Goal: Information Seeking & Learning: Compare options

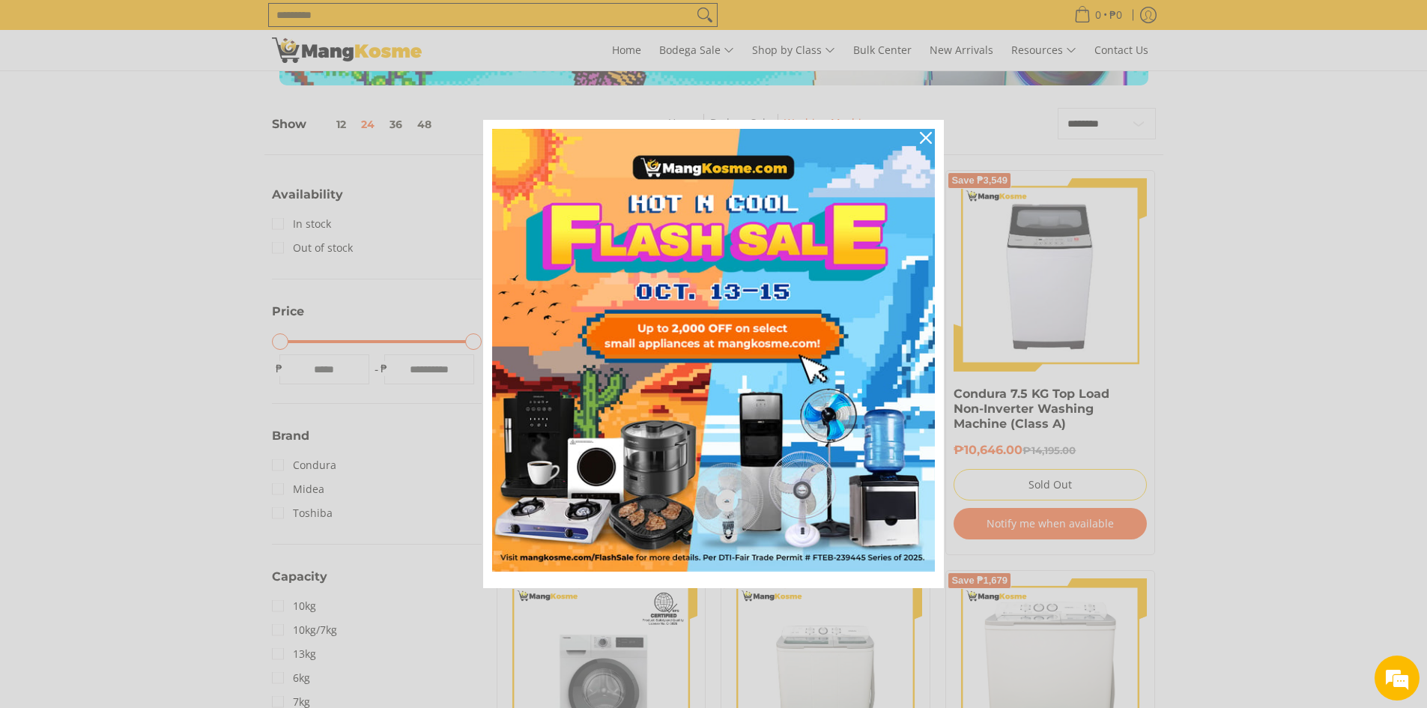
scroll to position [300, 0]
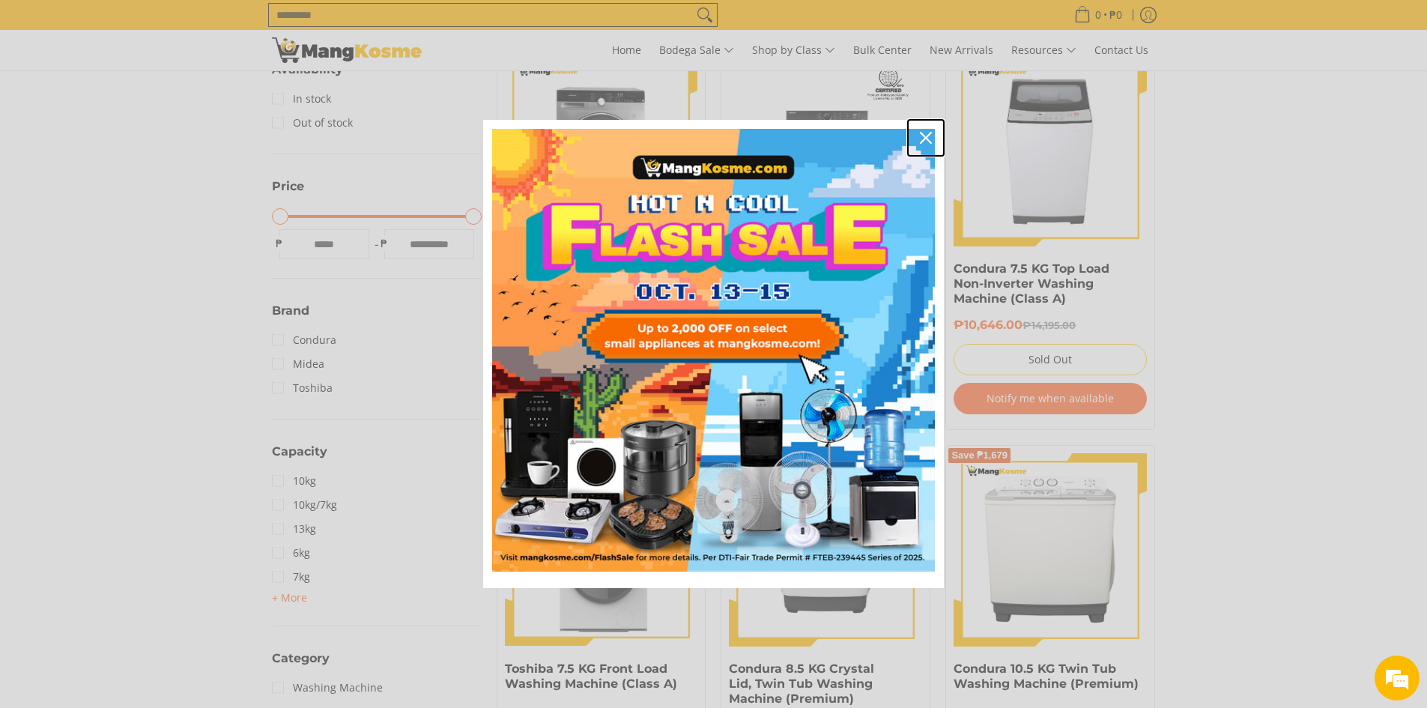
click at [929, 136] on icon "close icon" at bounding box center [926, 138] width 12 height 12
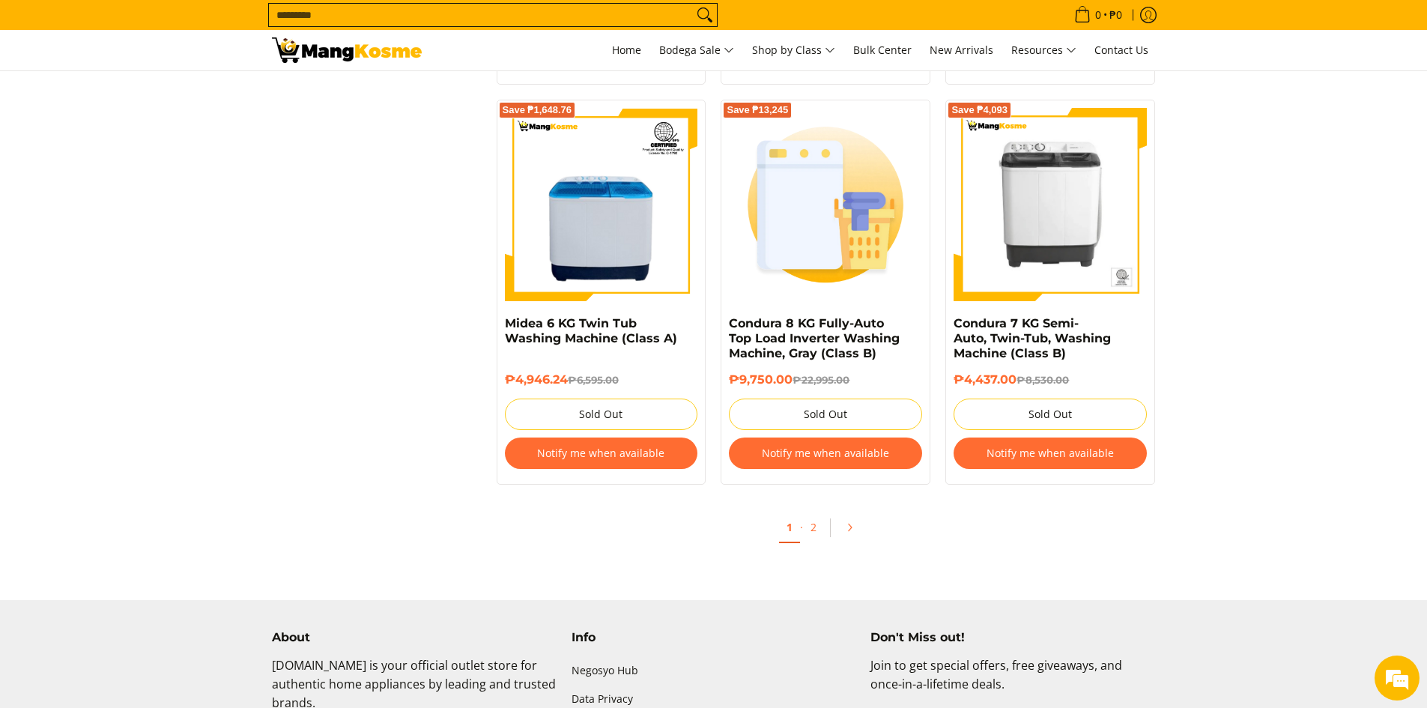
scroll to position [3071, 0]
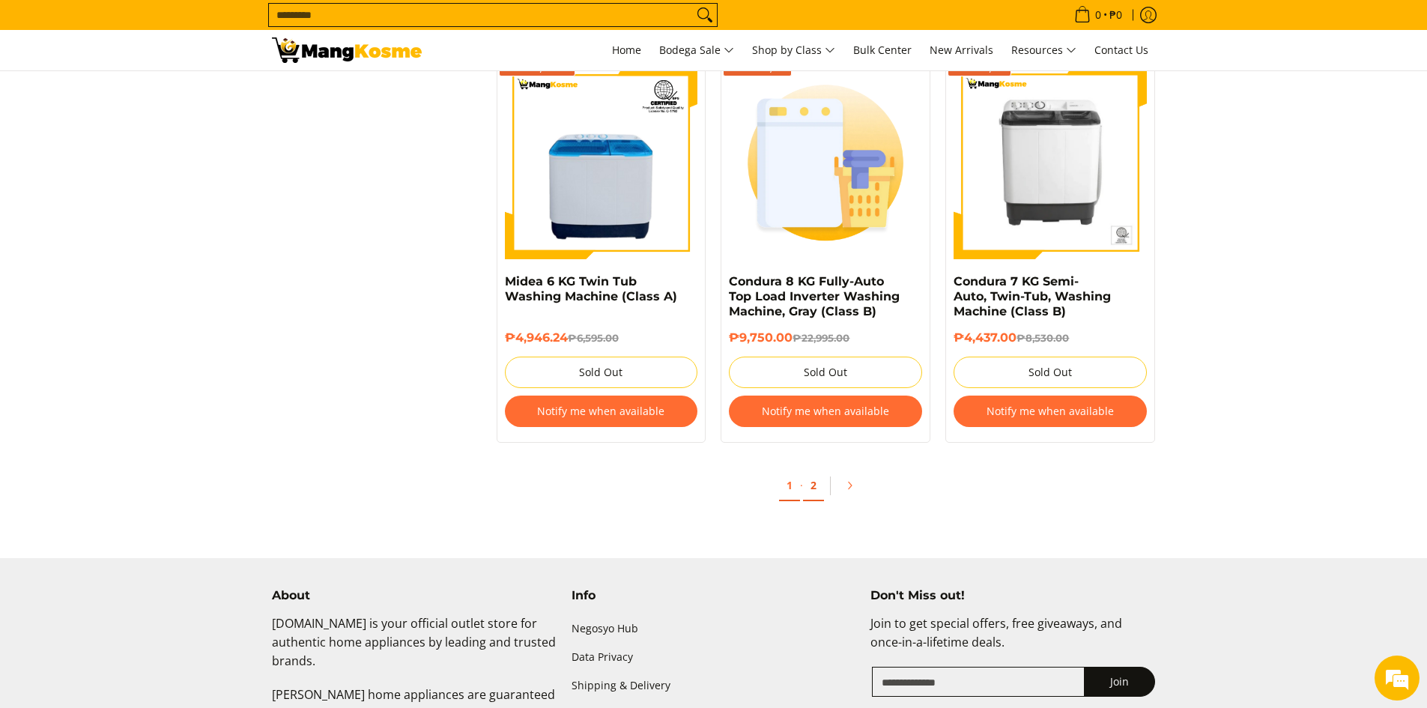
click at [815, 486] on link "2" at bounding box center [813, 485] width 21 height 31
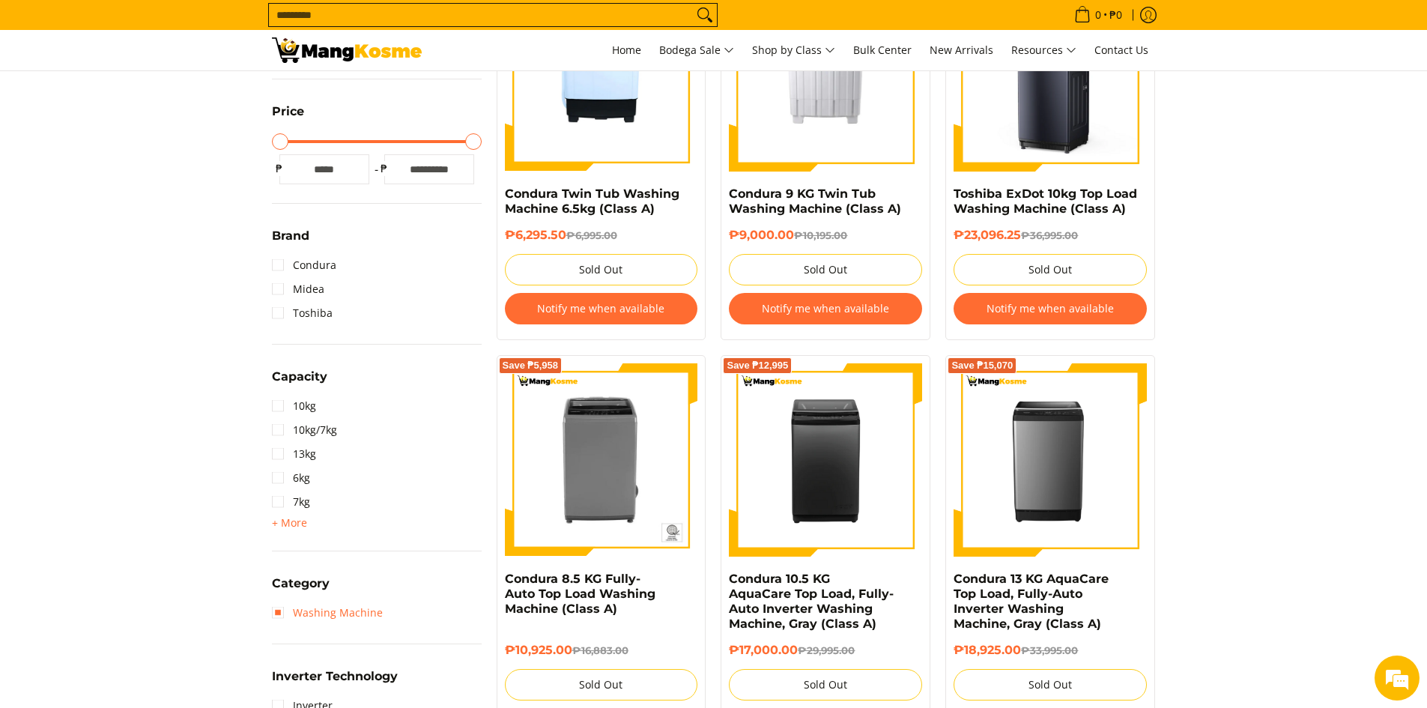
click at [281, 613] on link "Washing Machine" at bounding box center [327, 613] width 111 height 24
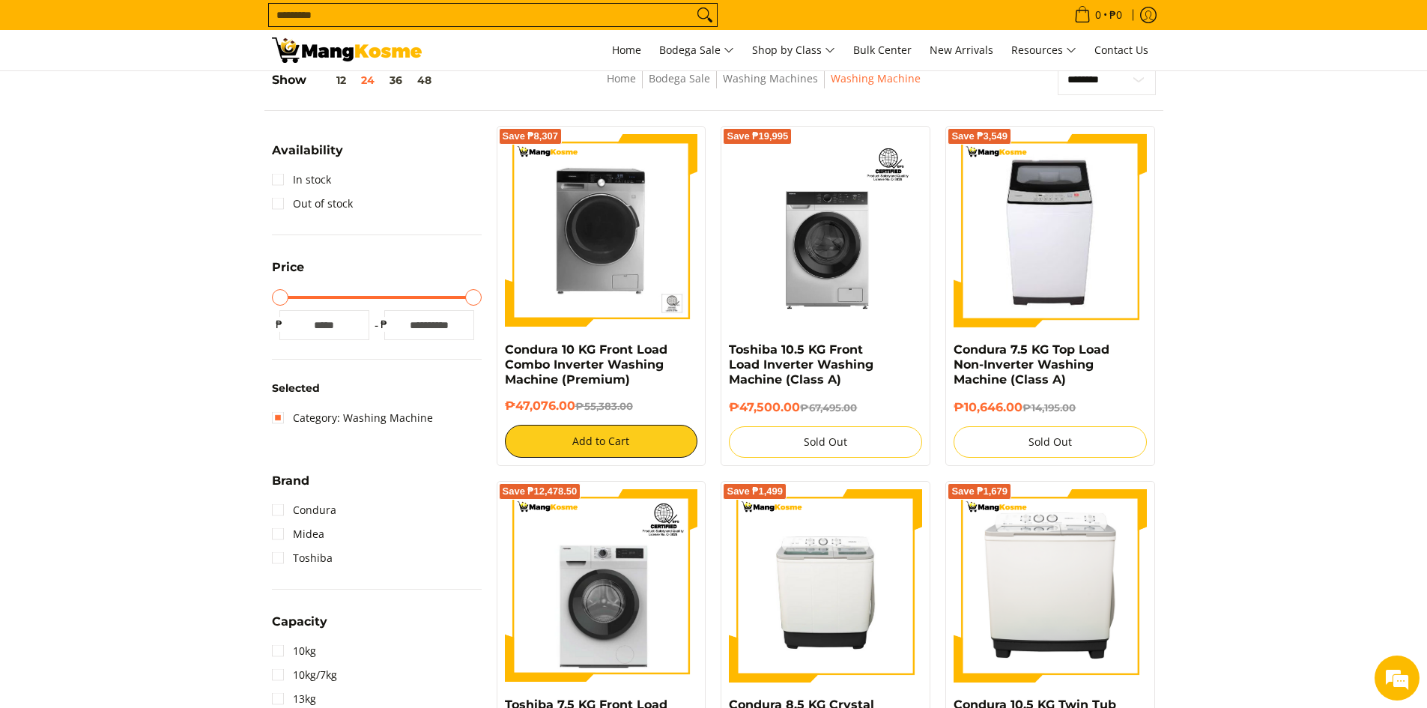
scroll to position [211, 0]
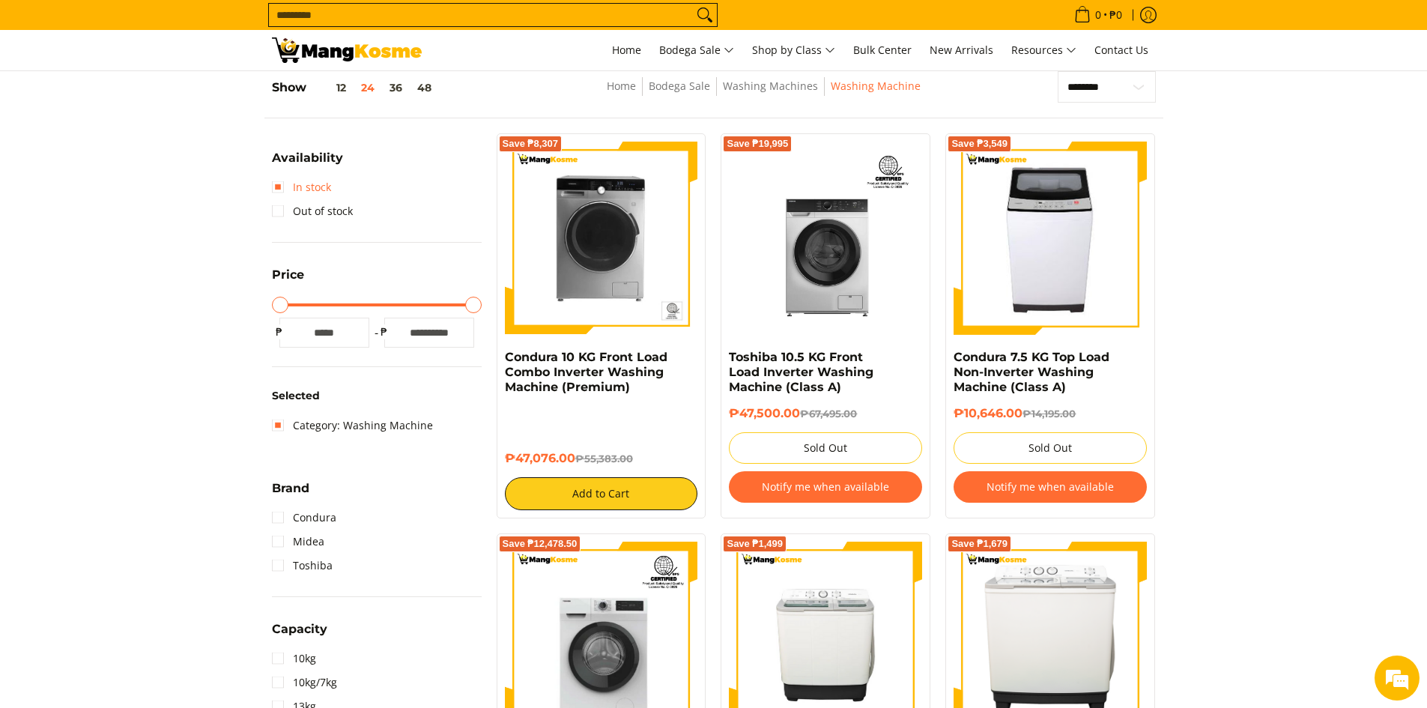
click at [277, 183] on link "In stock" at bounding box center [301, 187] width 59 height 24
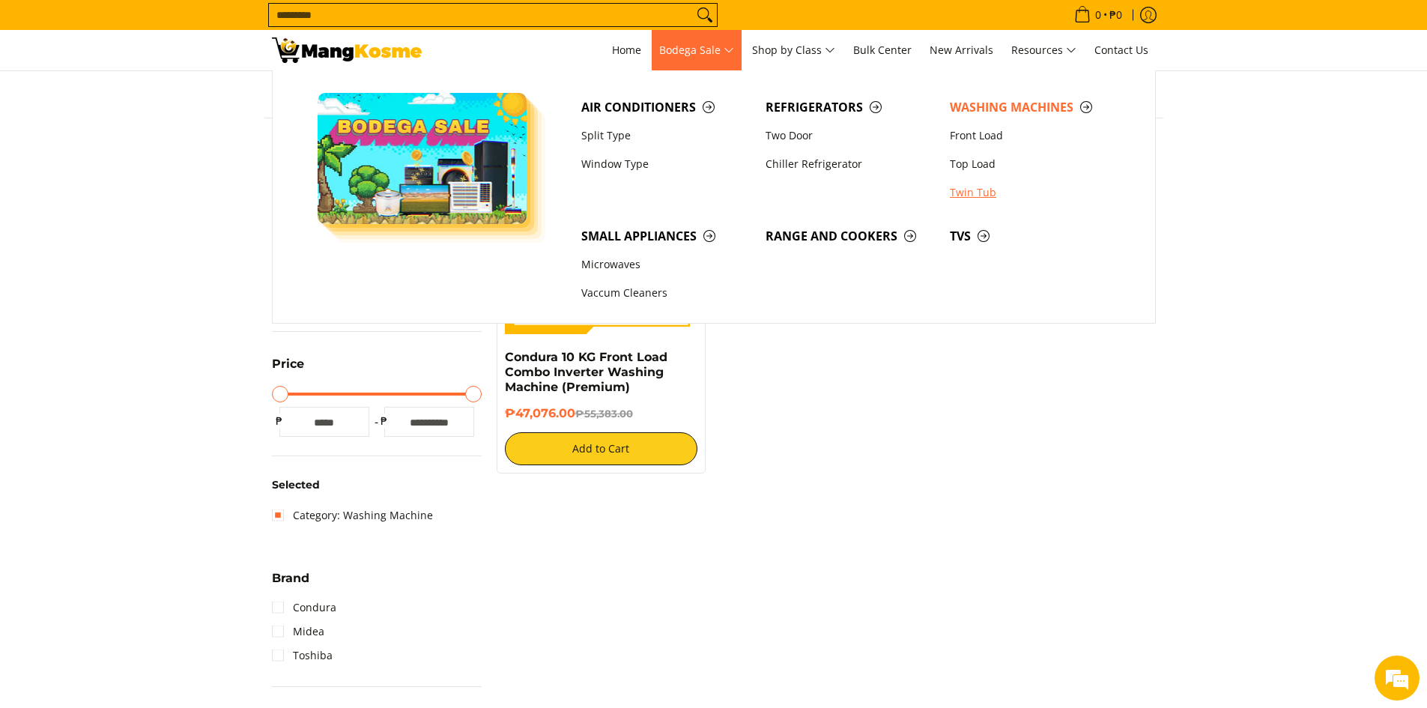
click at [969, 192] on link "Twin Tub" at bounding box center [1034, 192] width 184 height 28
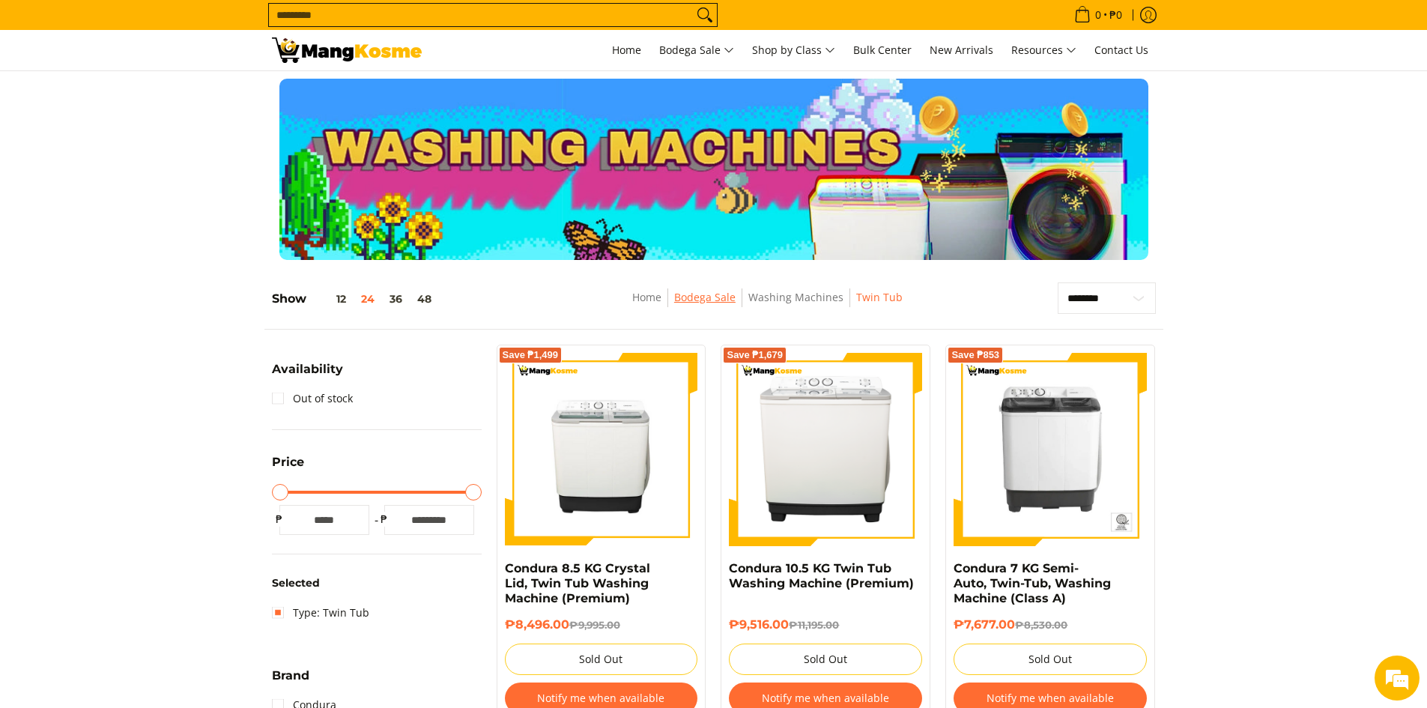
click at [708, 292] on link "Bodega Sale" at bounding box center [704, 297] width 61 height 14
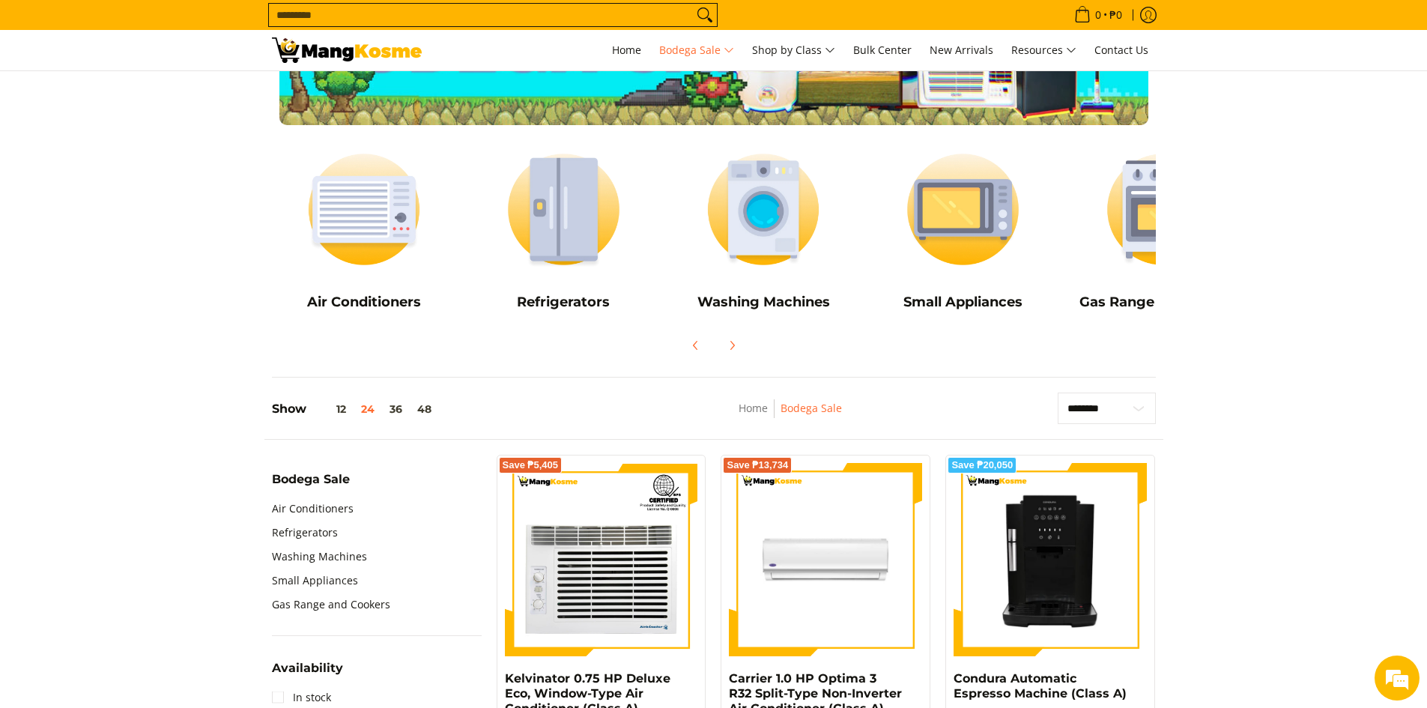
scroll to position [300, 0]
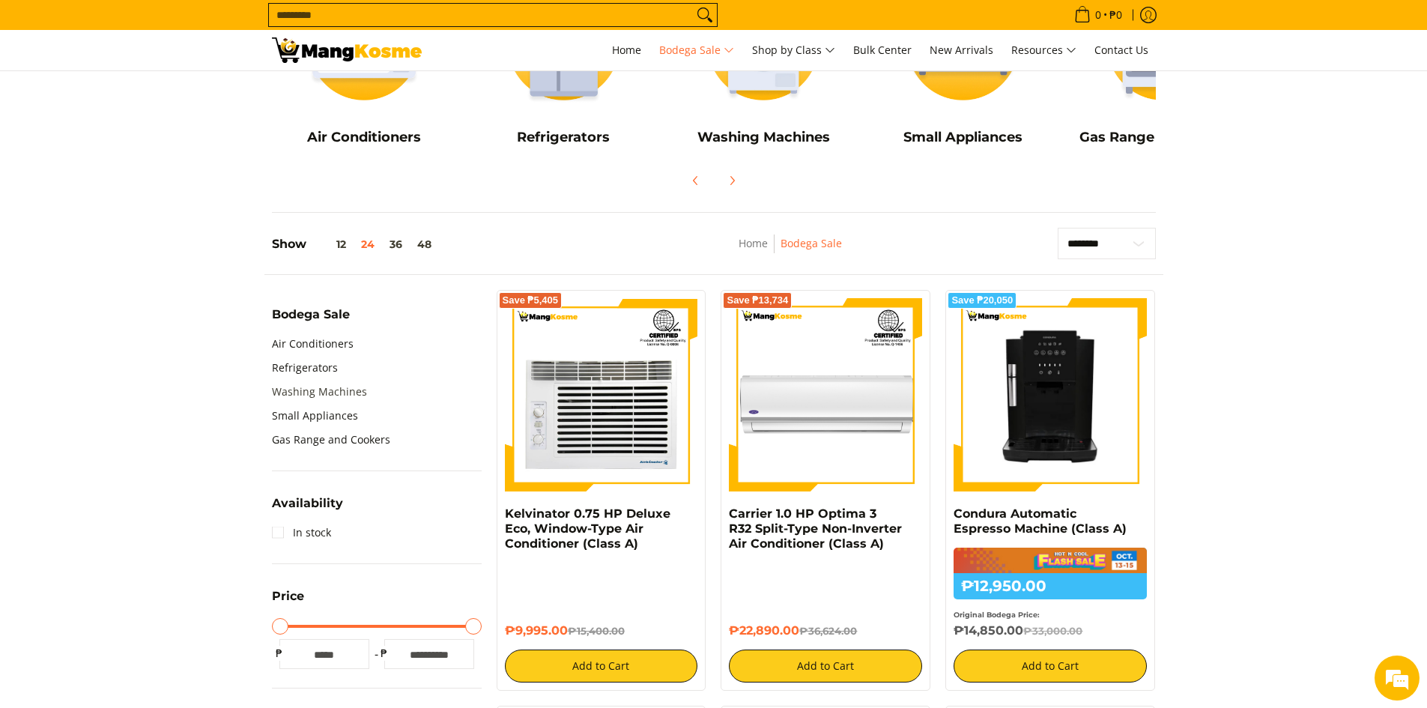
click at [333, 388] on link "Washing Machines" at bounding box center [319, 392] width 95 height 24
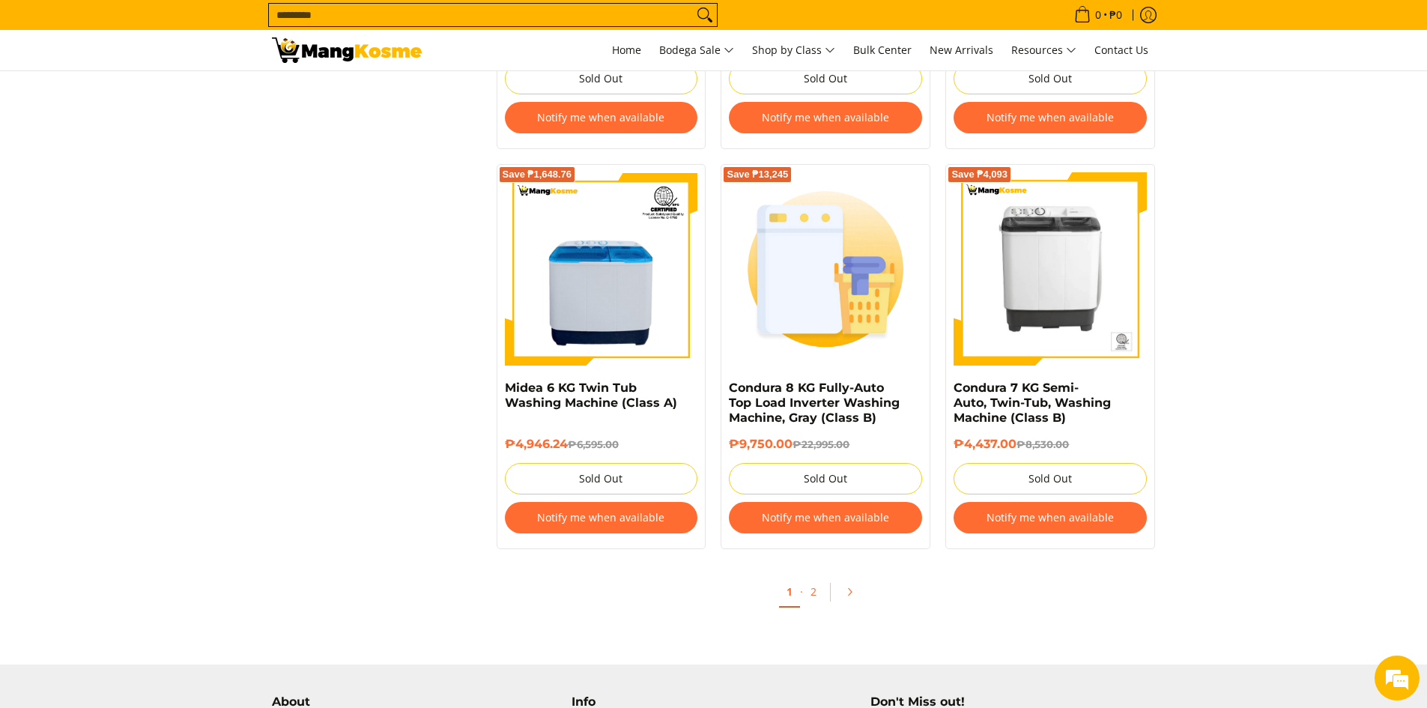
scroll to position [3071, 0]
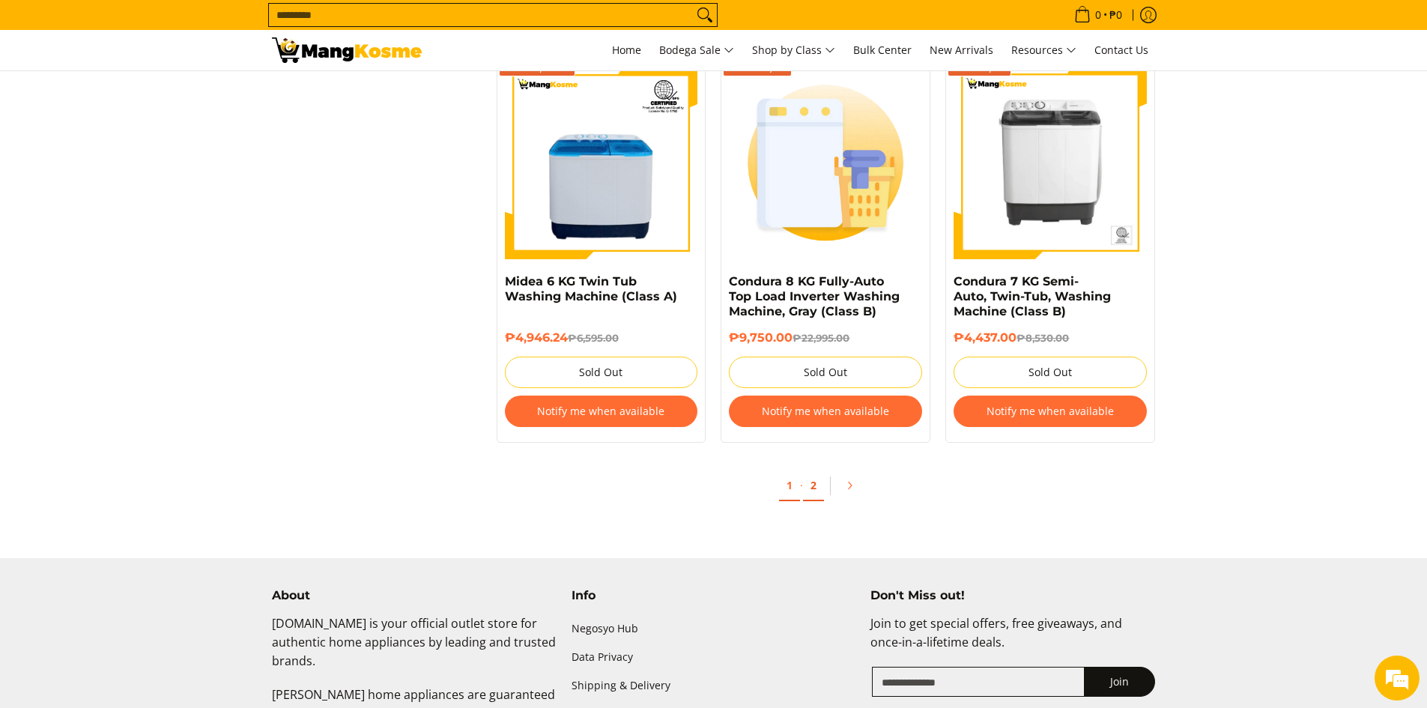
click at [812, 488] on link "2" at bounding box center [813, 485] width 21 height 31
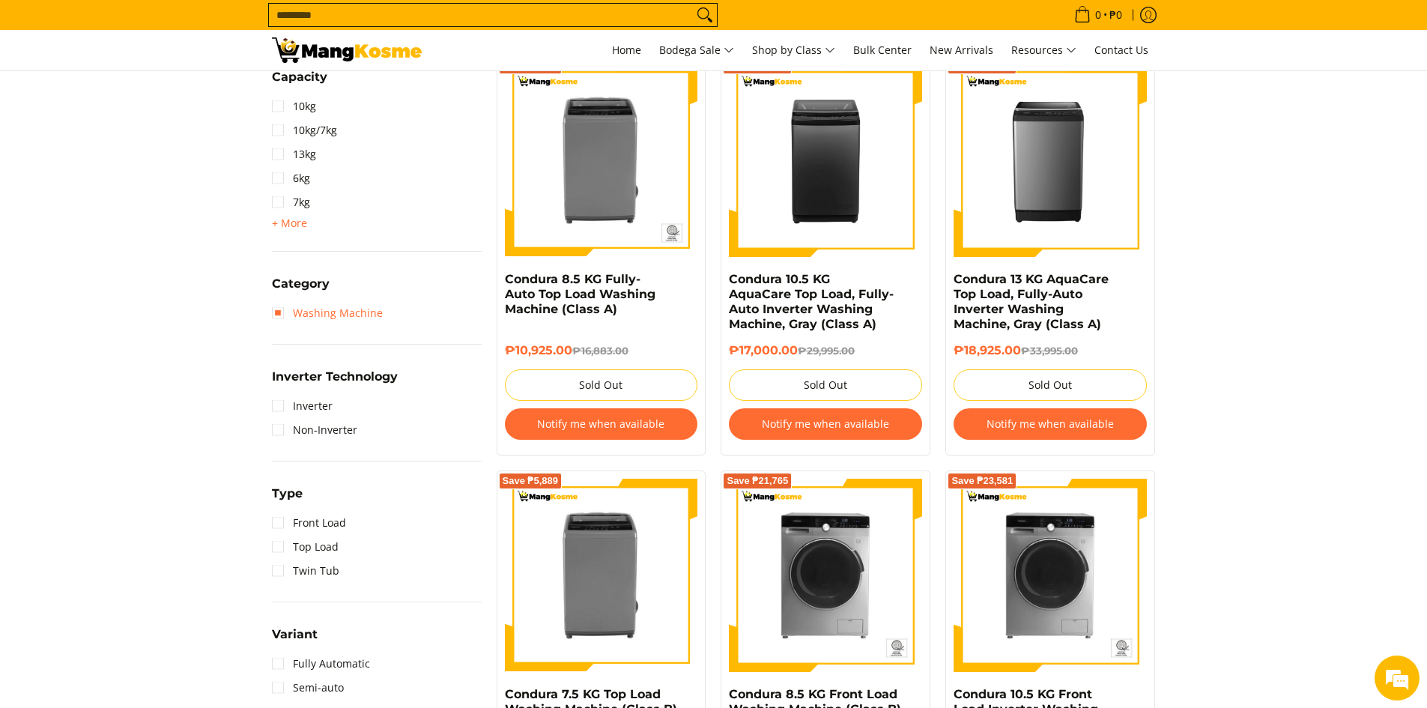
click at [276, 317] on link "Washing Machine" at bounding box center [327, 313] width 111 height 24
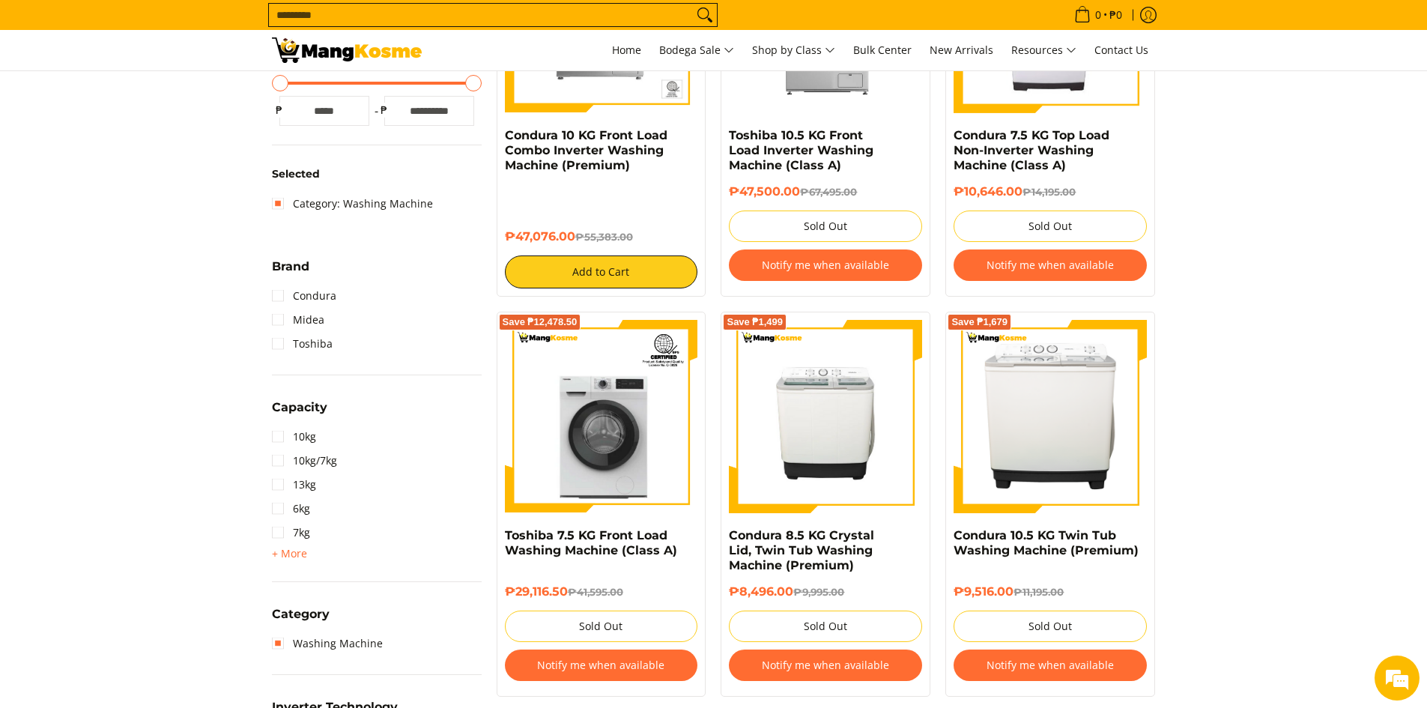
scroll to position [436, 0]
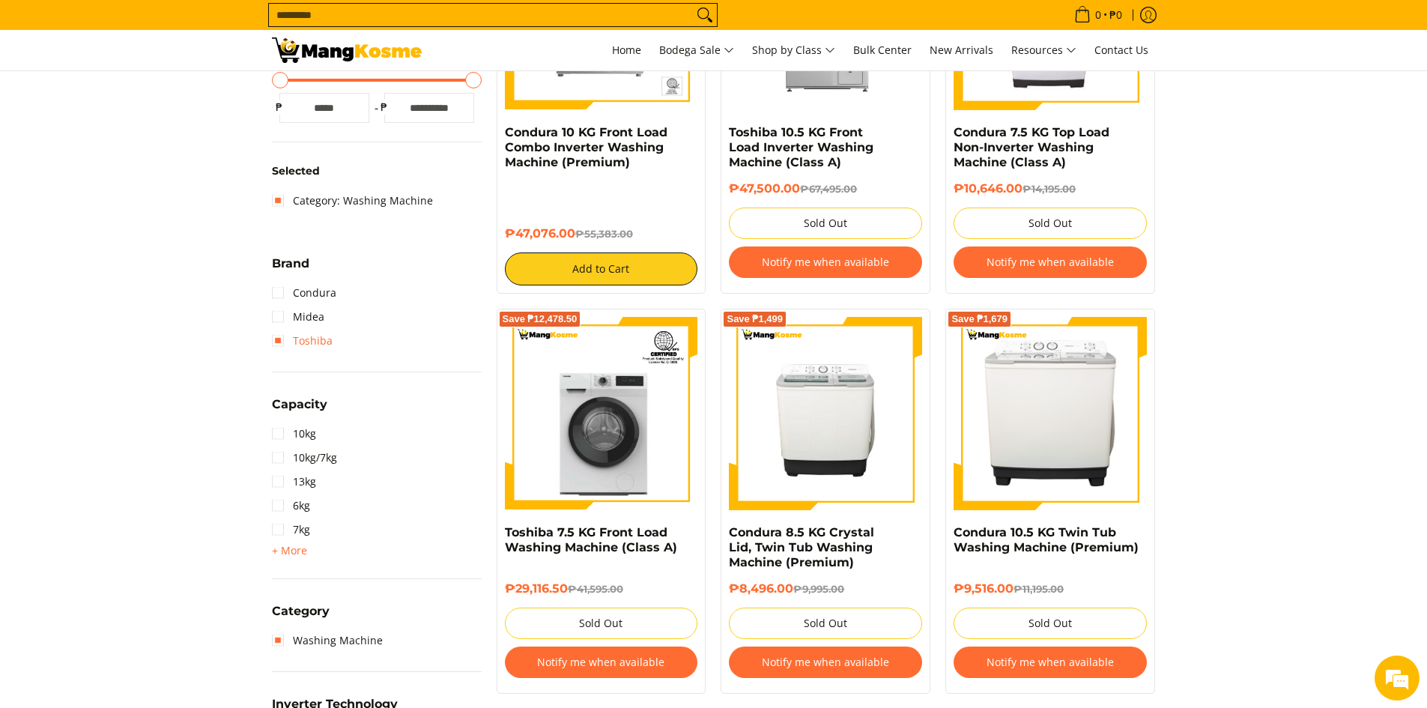
click at [279, 341] on link "Toshiba" at bounding box center [302, 341] width 61 height 24
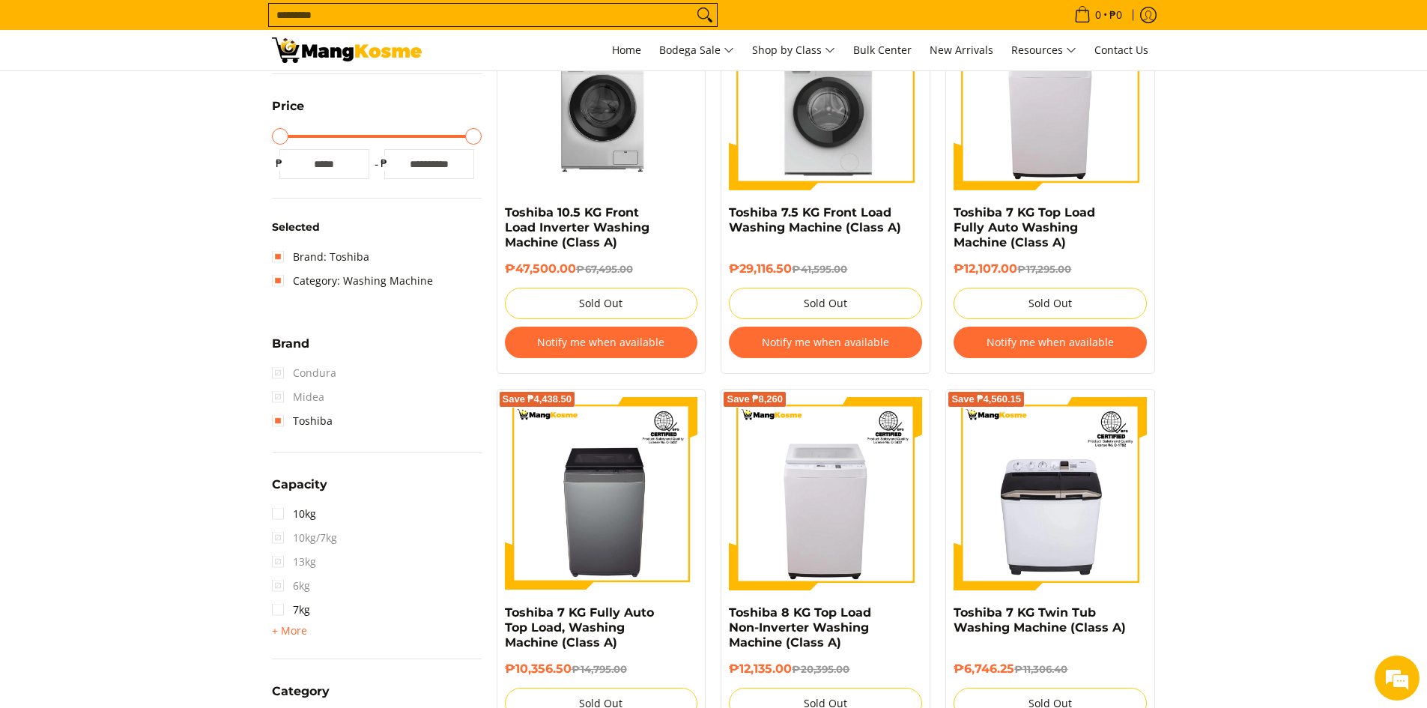
scroll to position [361, 0]
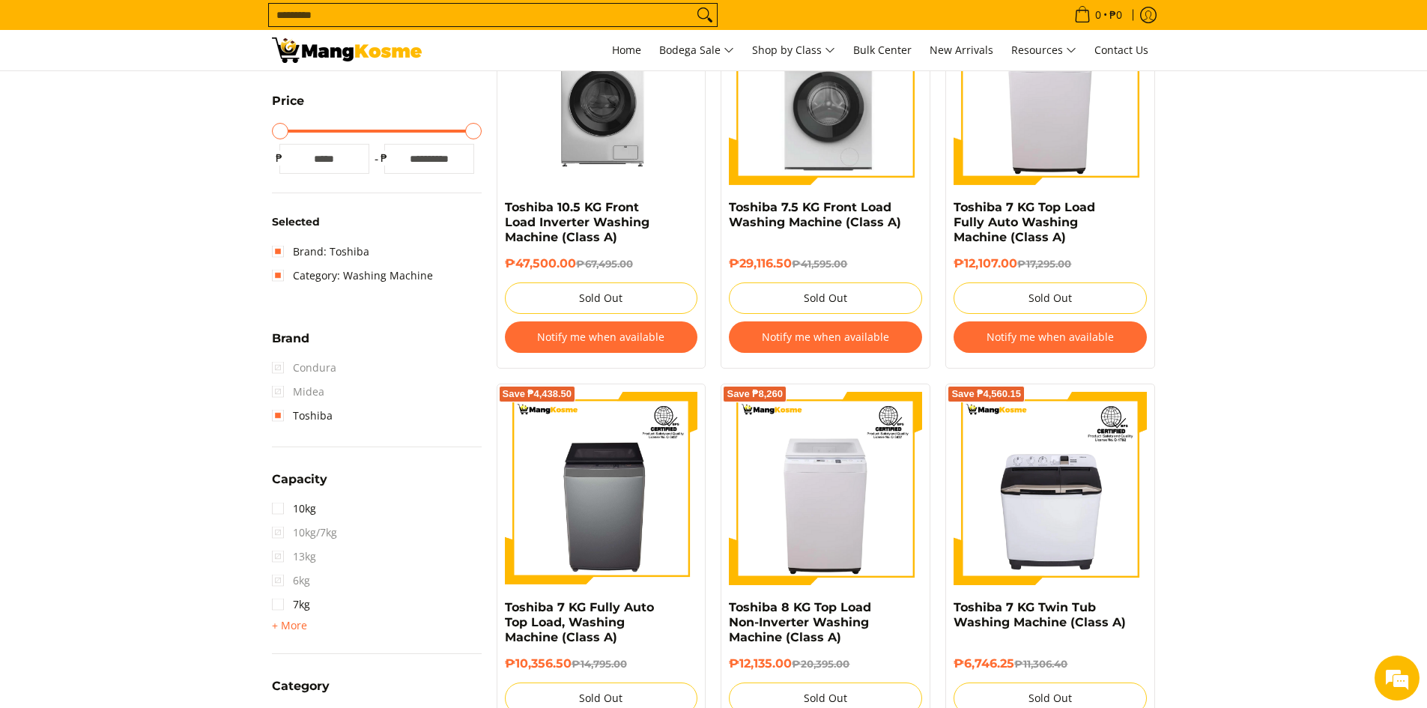
click at [281, 531] on span "10kg/7kg" at bounding box center [304, 533] width 65 height 24
click at [273, 511] on link "10kg" at bounding box center [294, 509] width 44 height 24
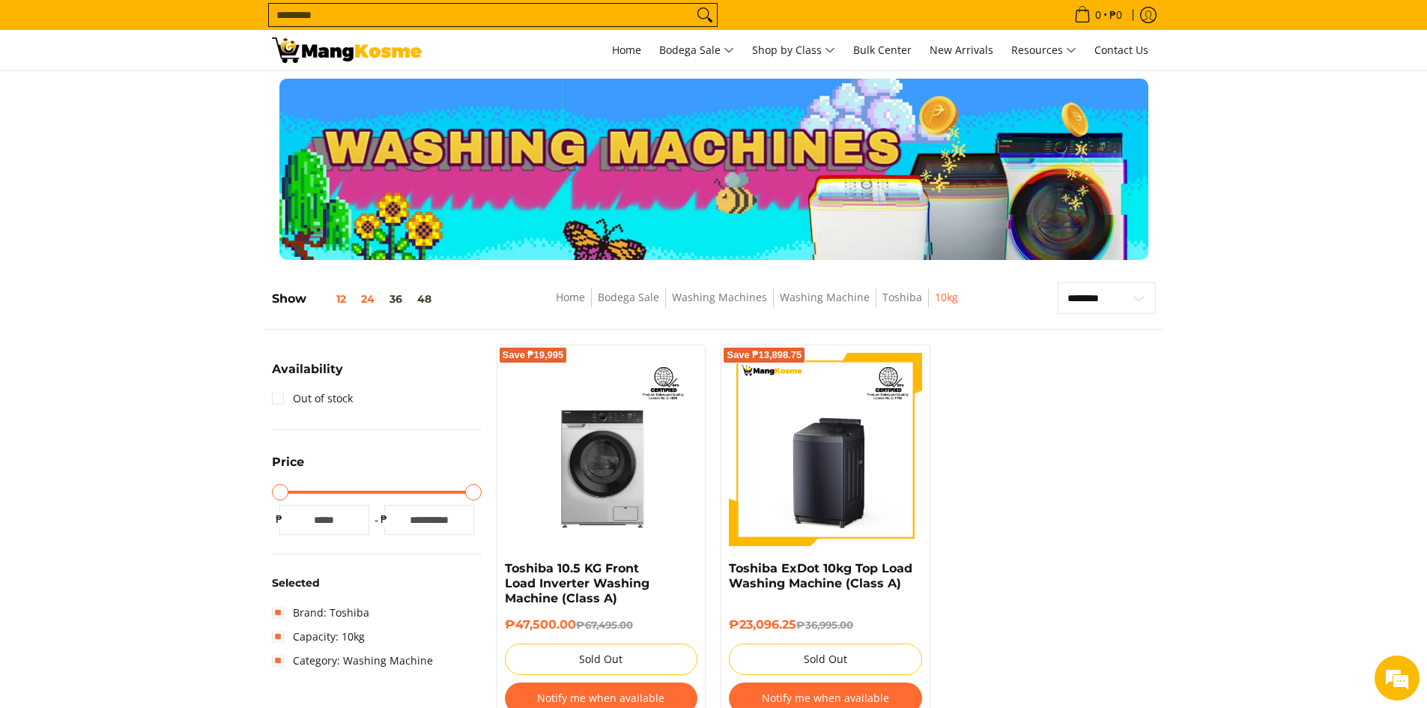
click at [340, 303] on button "12" at bounding box center [329, 299] width 47 height 12
click at [401, 297] on button "36" at bounding box center [396, 299] width 28 height 12
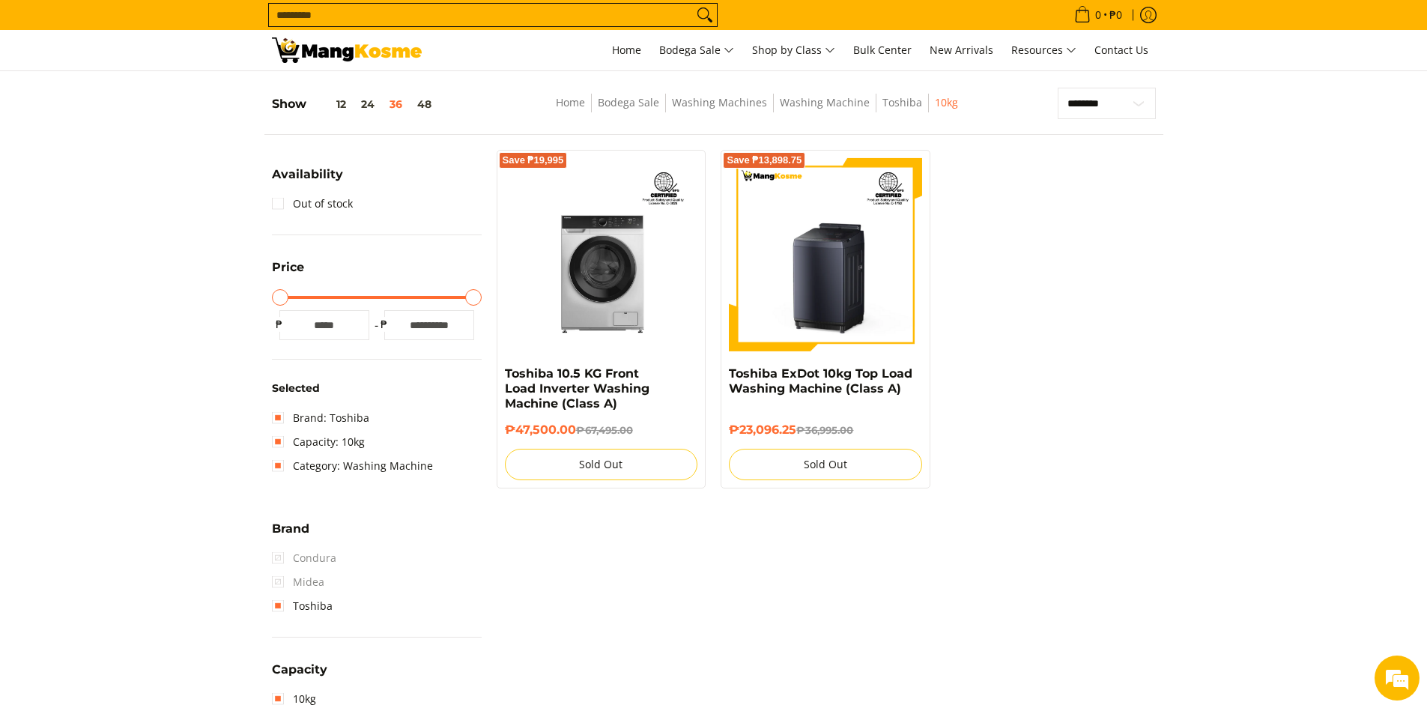
scroll to position [211, 0]
